Goal: Task Accomplishment & Management: Manage account settings

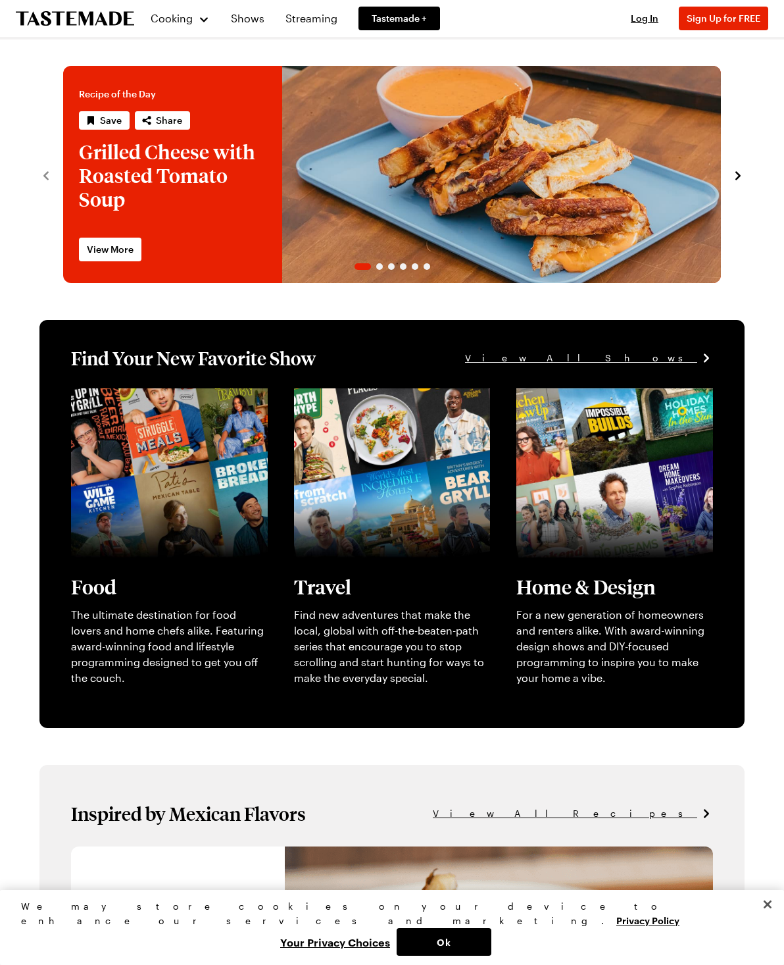
click at [650, 13] on span "Log In" at bounding box center [645, 18] width 28 height 11
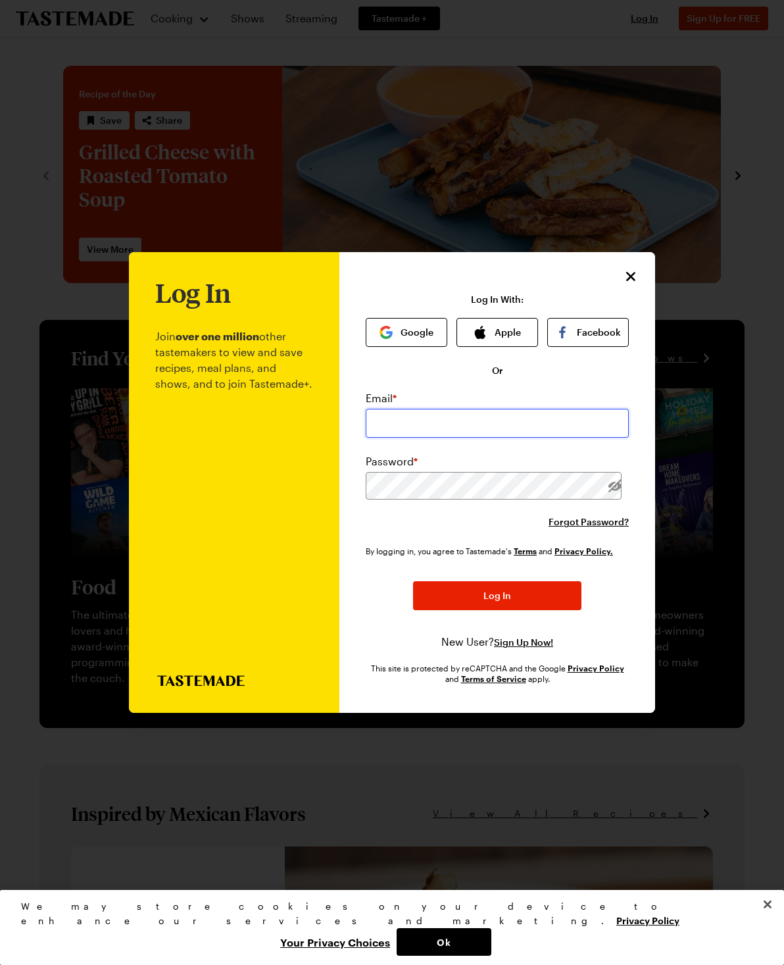
click at [571, 409] on input "email" at bounding box center [497, 423] width 263 height 29
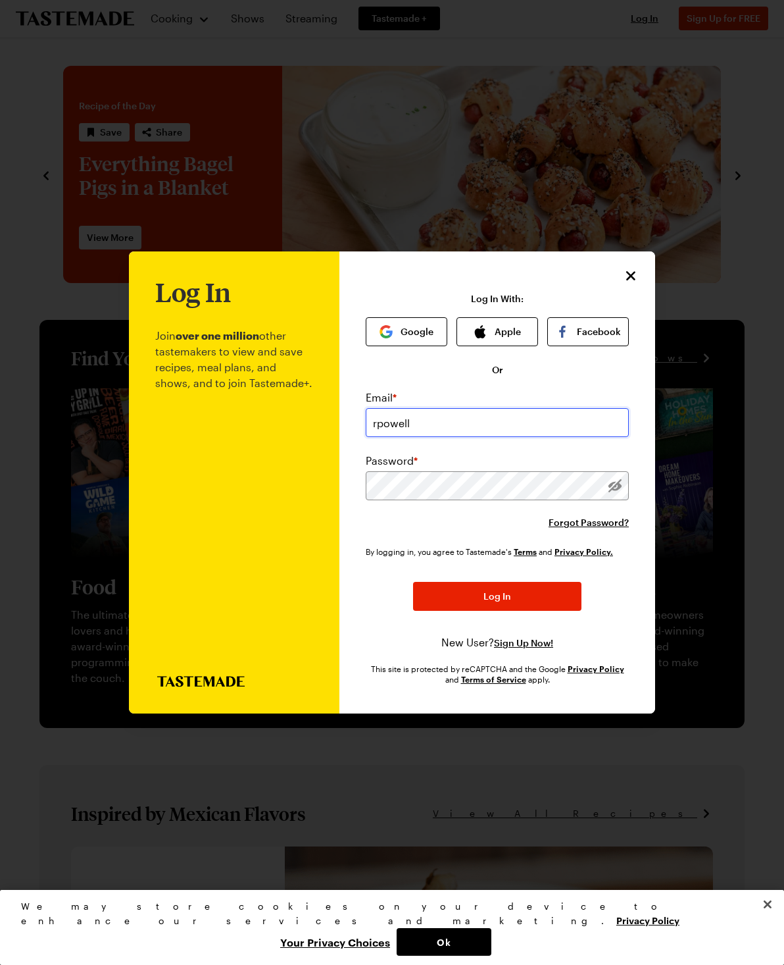
type input "[EMAIL_ADDRESS][DOMAIN_NAME]"
click at [626, 471] on div at bounding box center [615, 485] width 28 height 29
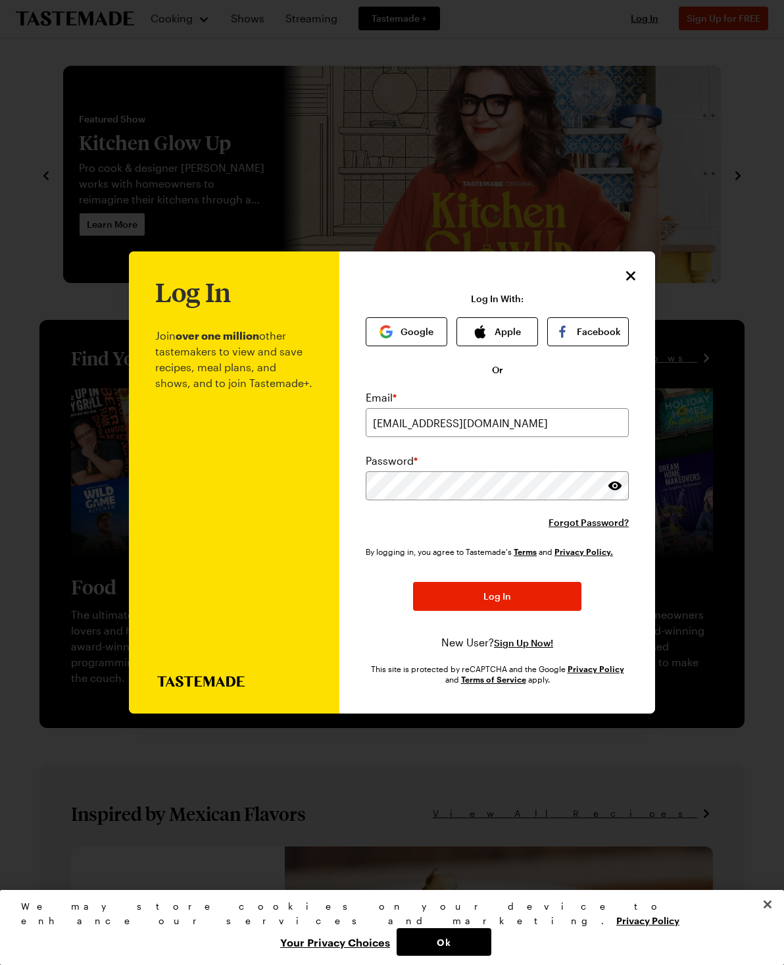
click at [546, 556] on div "By logging in, you agree to Tastemade's Terms and Privacy Policy. Log In New Us…" at bounding box center [497, 597] width 263 height 105
click at [547, 582] on button "Log In" at bounding box center [497, 596] width 168 height 29
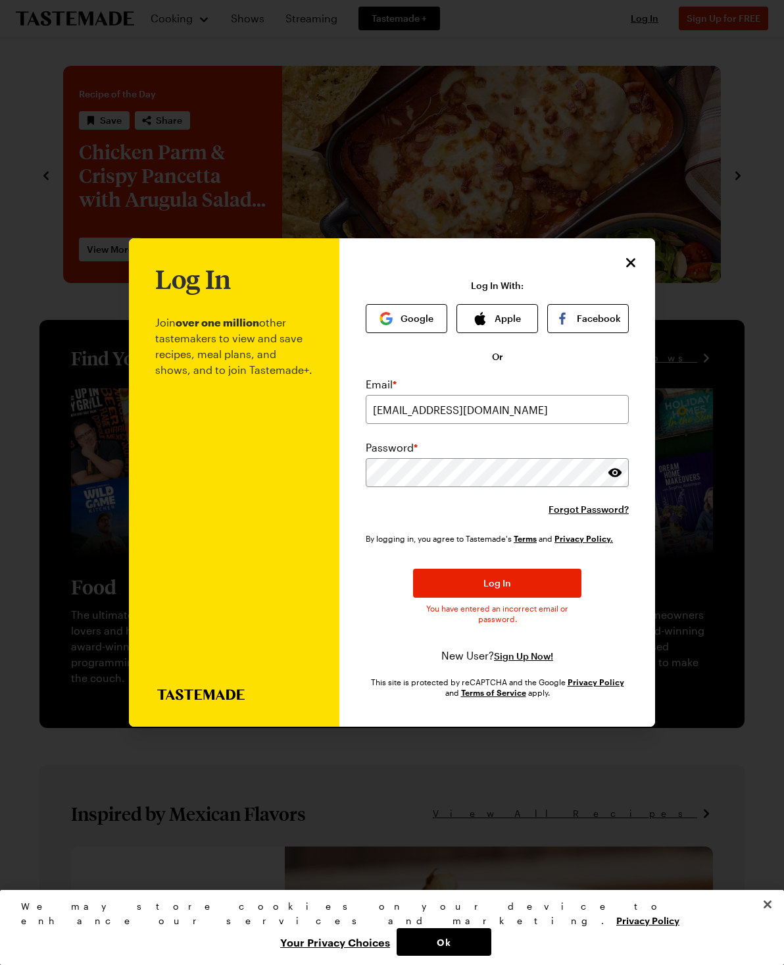
click at [552, 569] on button "Log In" at bounding box center [497, 583] width 168 height 29
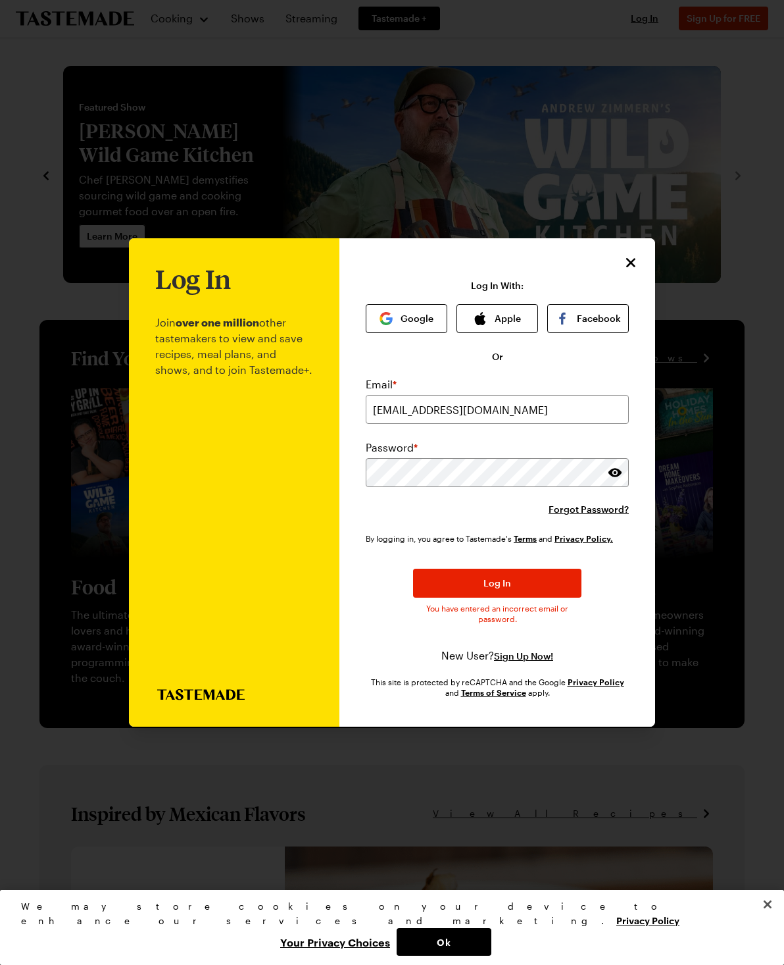
click at [565, 569] on button "Log In" at bounding box center [497, 583] width 168 height 29
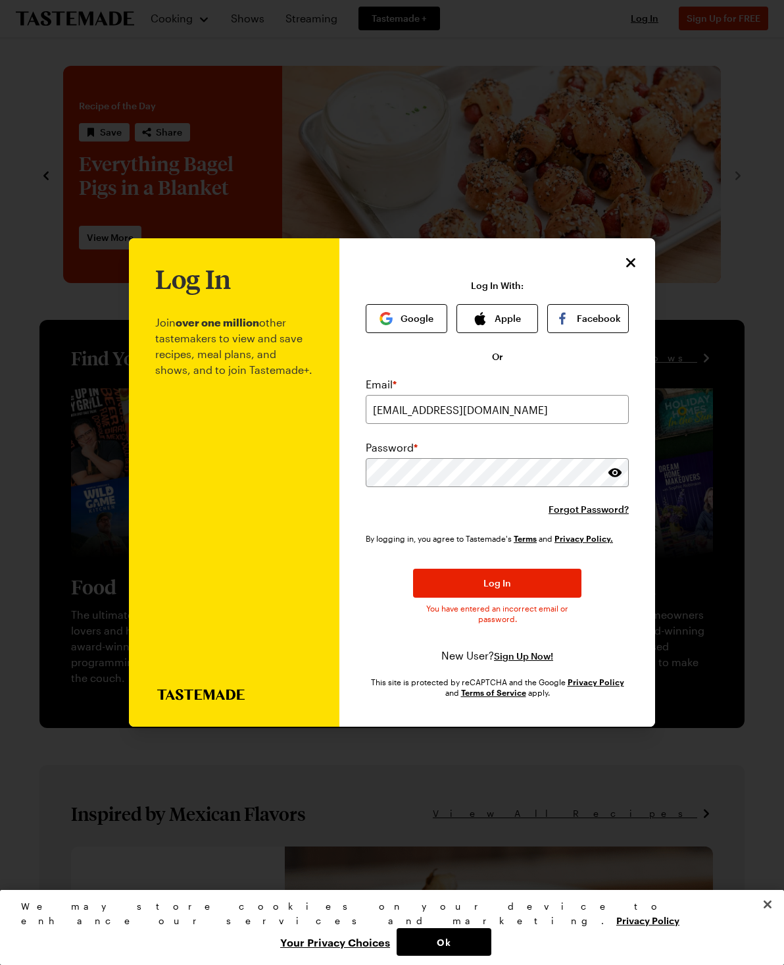
click at [603, 503] on span "Forgot Password?" at bounding box center [589, 509] width 80 height 13
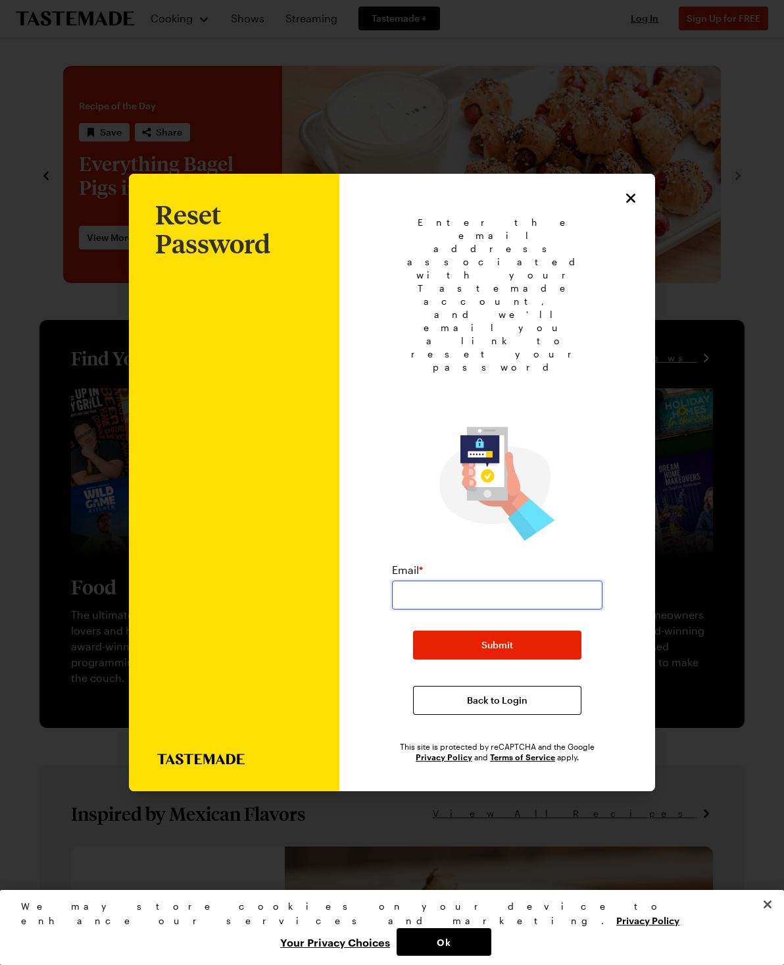
click at [546, 580] on input "email" at bounding box center [497, 594] width 211 height 29
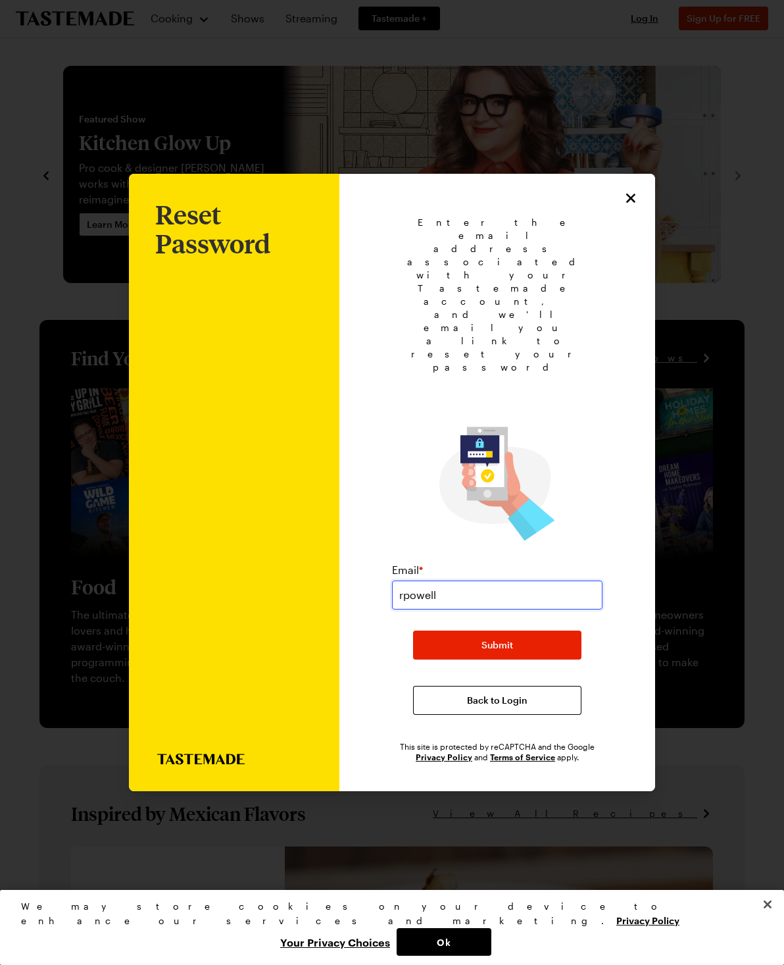
type input "[EMAIL_ADDRESS][DOMAIN_NAME]"
click at [551, 630] on button "Submit" at bounding box center [497, 644] width 168 height 29
